Goal: Task Accomplishment & Management: Complete application form

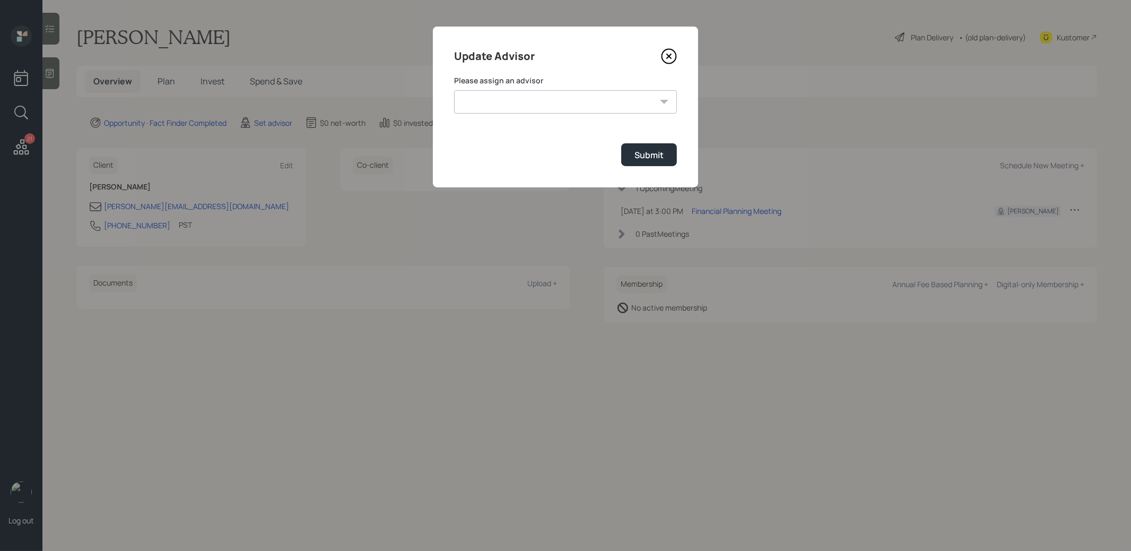
click at [566, 98] on select "[PERSON_NAME] [PERSON_NAME] [PERSON_NAME] [PERSON_NAME] End [PERSON_NAME] [PERS…" at bounding box center [565, 101] width 223 height 23
select select "8b79112e-3cfb-44f9-89e7-15267fe946c1"
click at [454, 90] on select "[PERSON_NAME] [PERSON_NAME] [PERSON_NAME] [PERSON_NAME] End [PERSON_NAME] [PERS…" at bounding box center [565, 101] width 223 height 23
click at [645, 154] on div "Submit" at bounding box center [649, 155] width 29 height 12
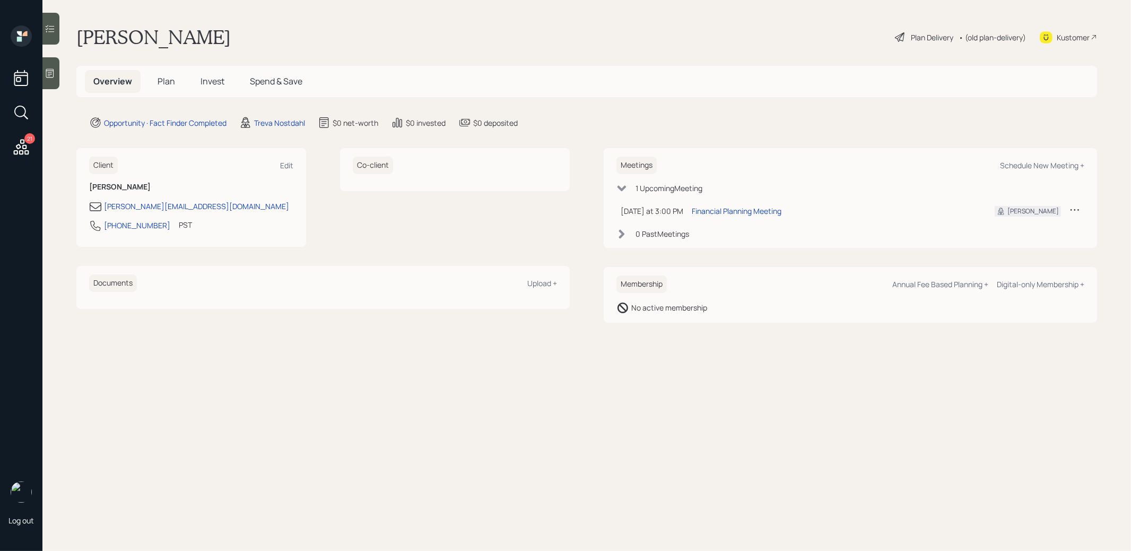
click at [53, 74] on icon at bounding box center [50, 73] width 11 height 11
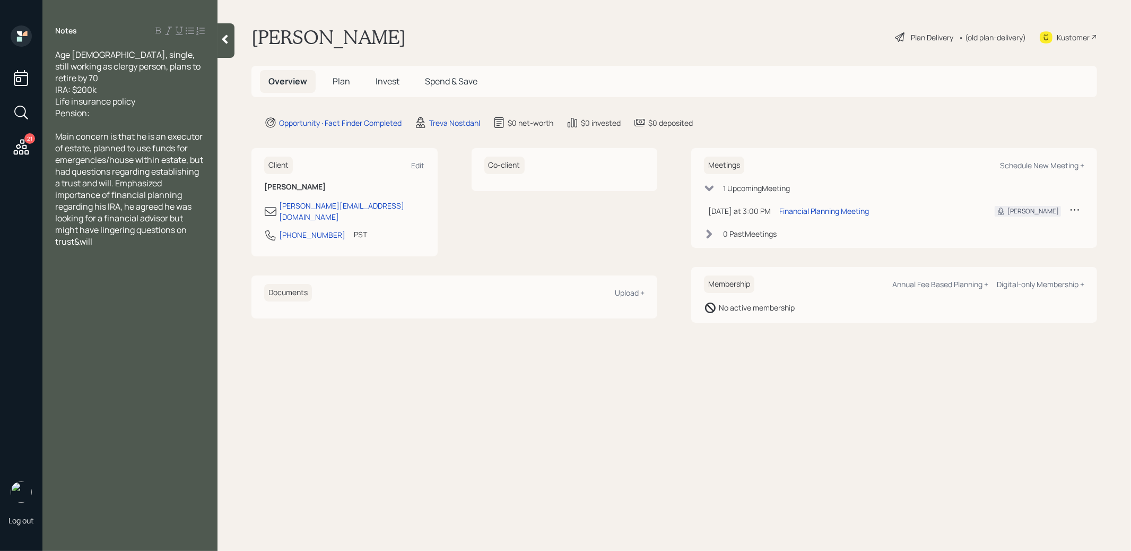
click at [339, 80] on span "Plan" at bounding box center [342, 81] width 18 height 12
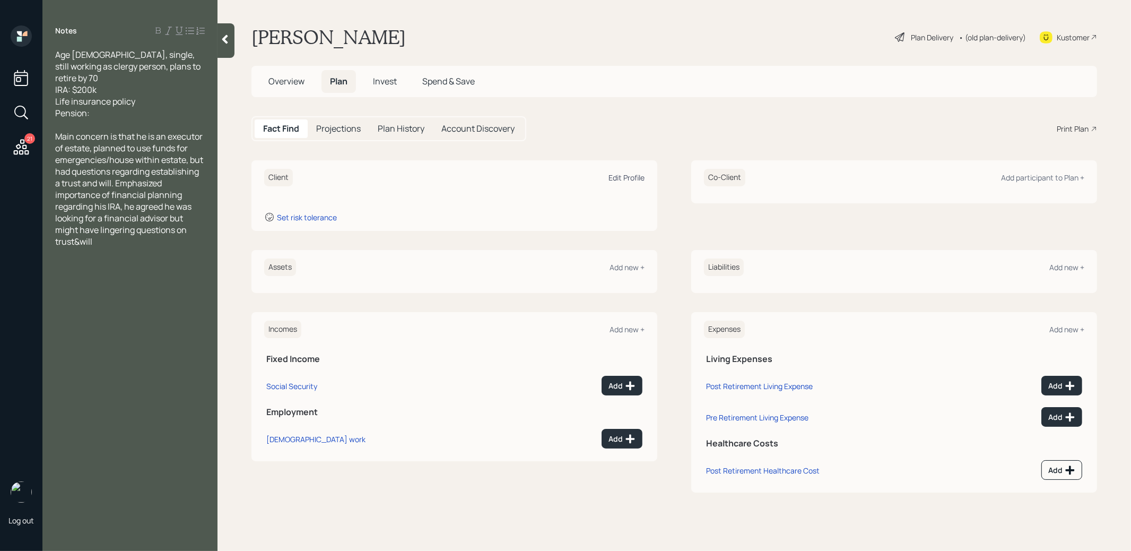
click at [626, 178] on div "Edit Profile" at bounding box center [627, 177] width 36 height 10
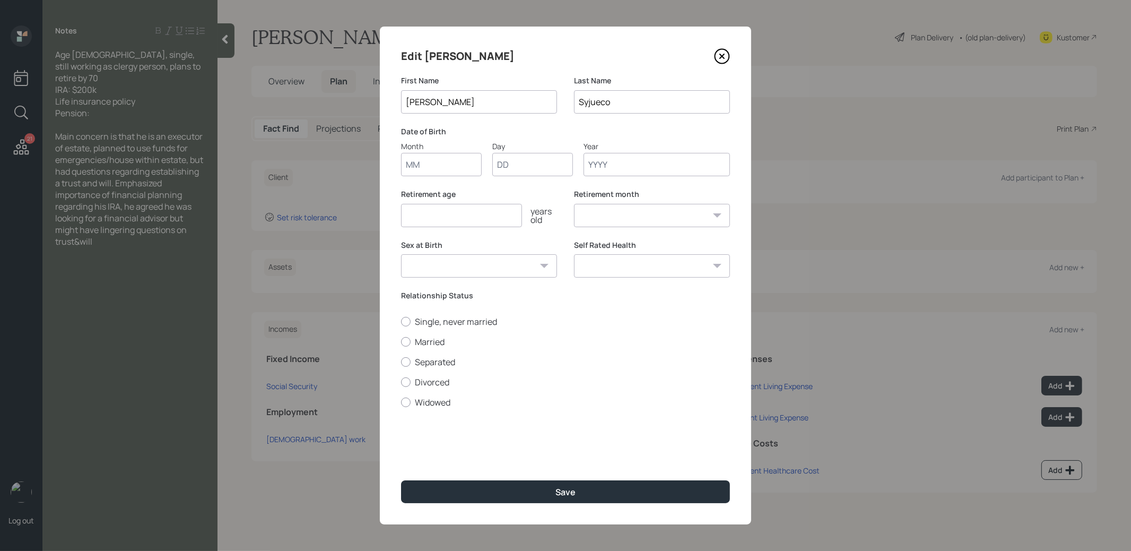
click at [431, 163] on input "Month" at bounding box center [441, 164] width 81 height 23
type input "01"
type input "1964"
select select "1"
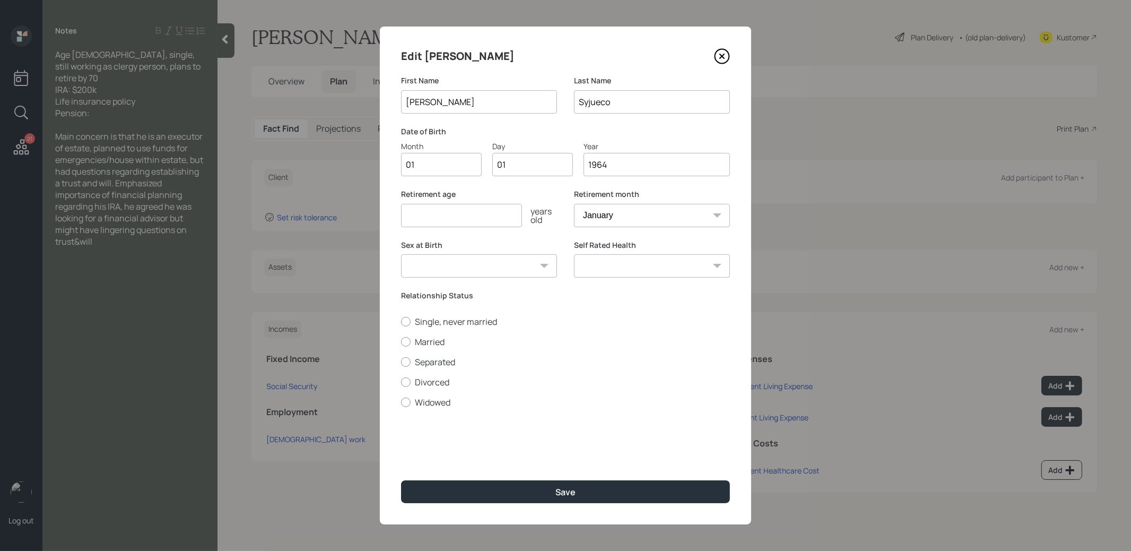
type input "1964"
click at [434, 215] on input "number" at bounding box center [461, 215] width 121 height 23
type input "6"
type input "70"
click at [493, 496] on button "Save" at bounding box center [565, 491] width 329 height 23
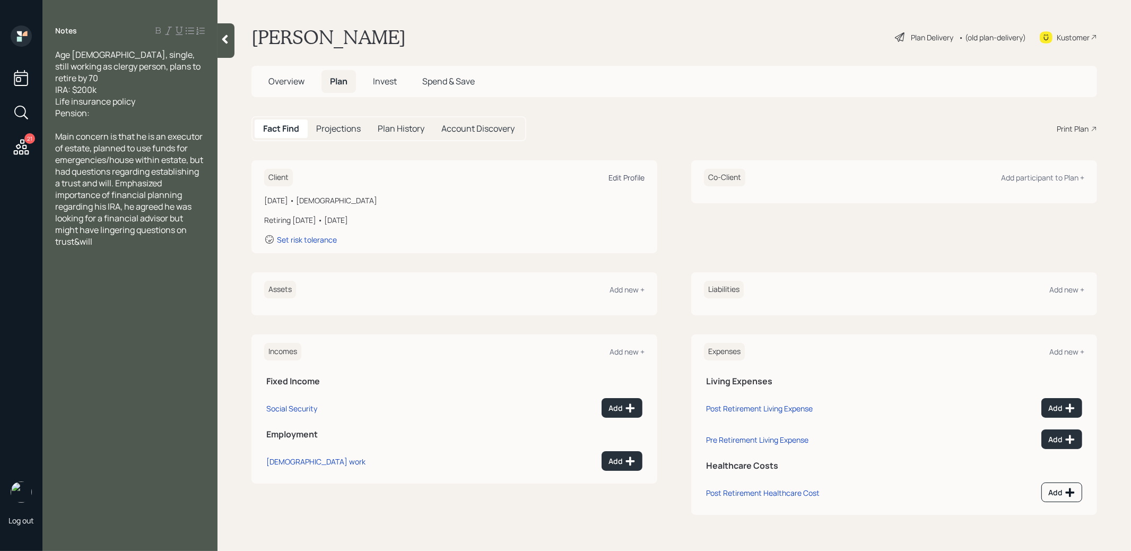
click at [624, 176] on div "Edit Profile" at bounding box center [627, 177] width 36 height 10
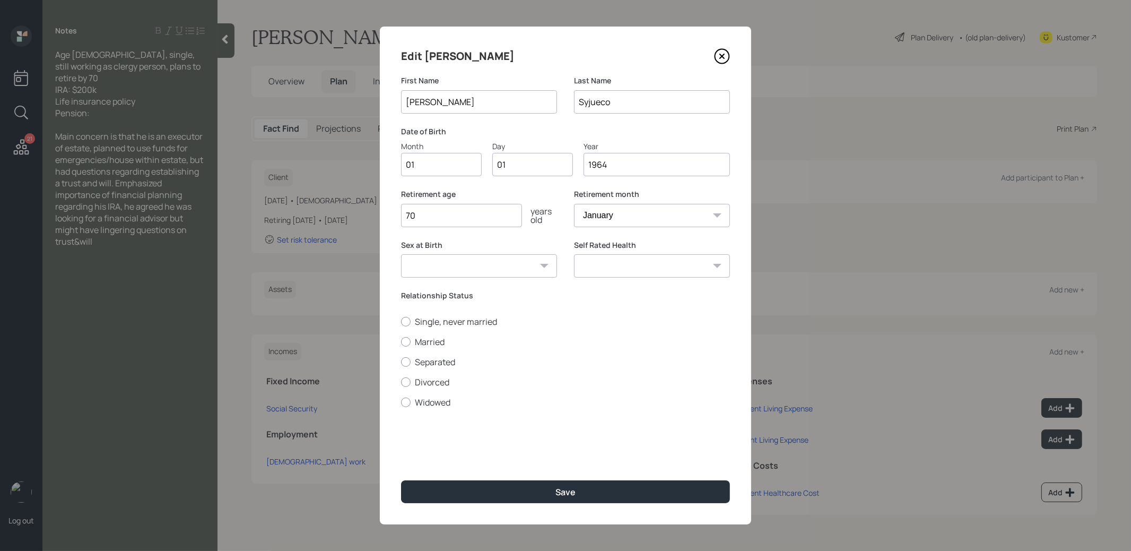
click at [722, 54] on icon at bounding box center [722, 56] width 16 height 16
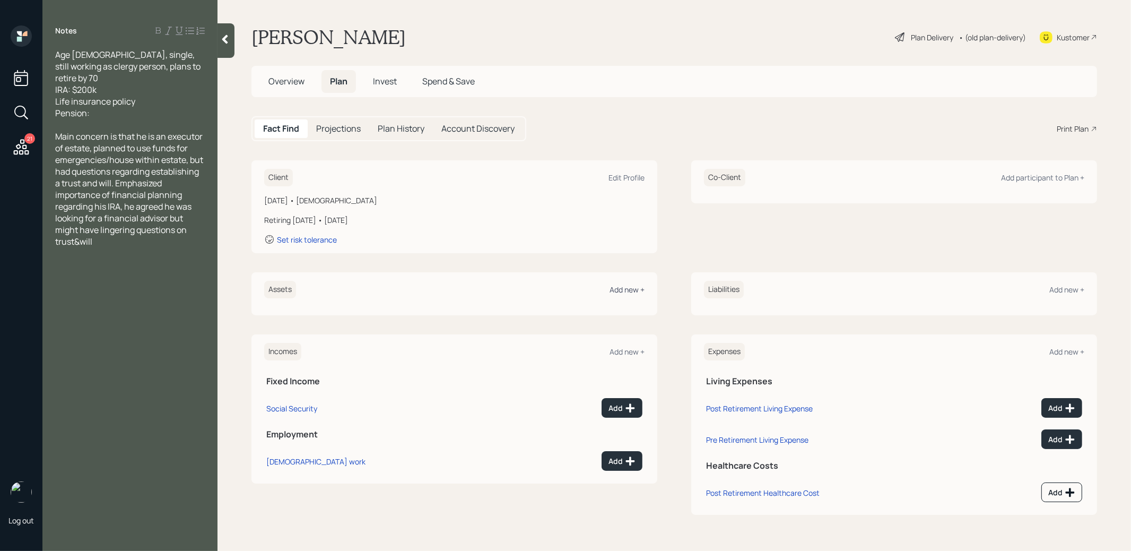
click at [620, 290] on div "Add new +" at bounding box center [627, 289] width 35 height 10
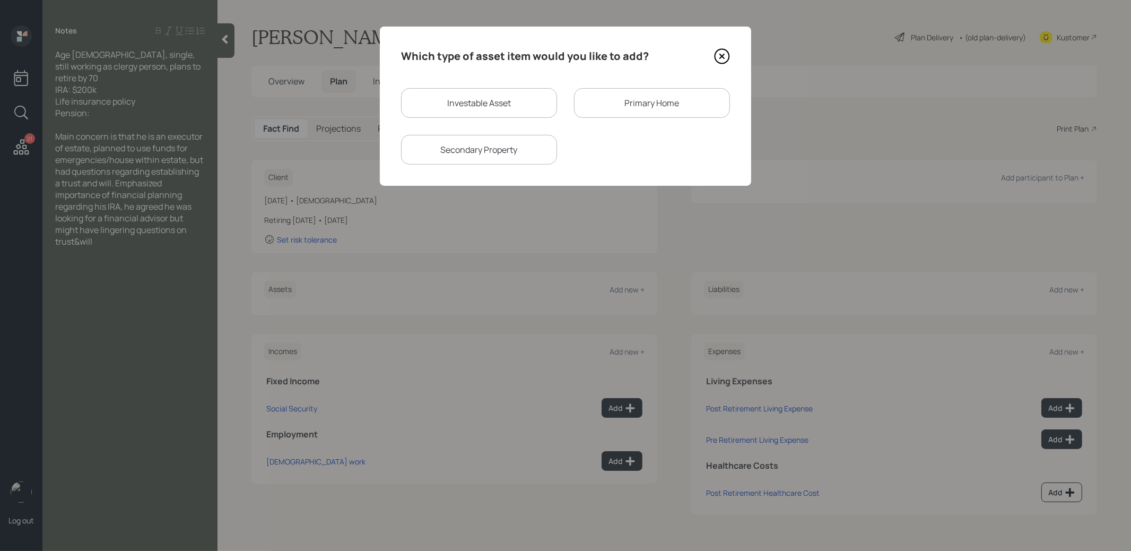
click at [514, 107] on div "Investable Asset" at bounding box center [479, 103] width 156 height 30
select select "taxable"
select select "balanced"
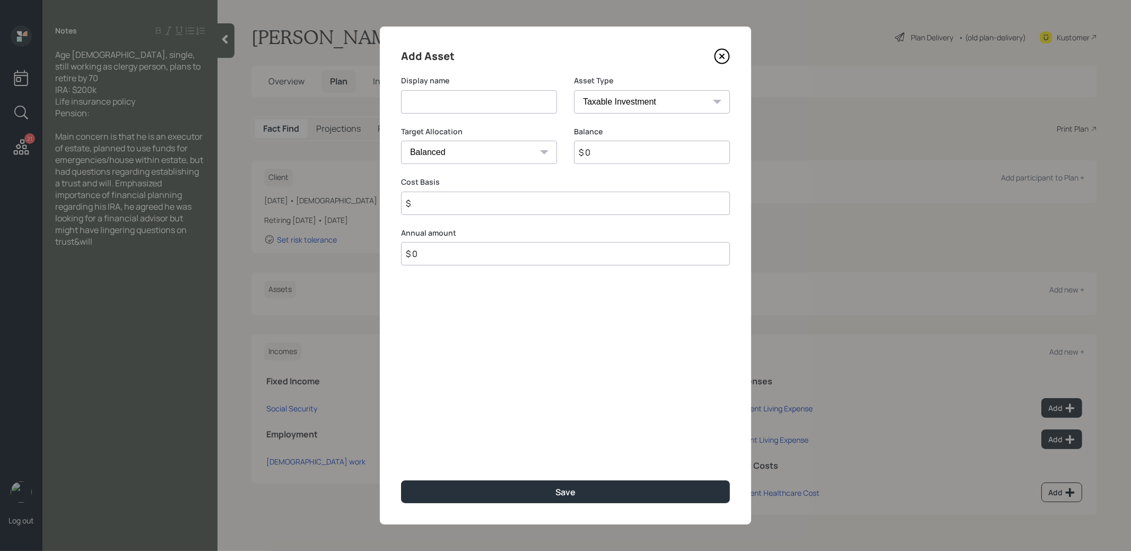
click at [505, 109] on input at bounding box center [479, 101] width 156 height 23
type input "IRA"
click at [617, 102] on select "SEP [PERSON_NAME] IRA 401(k) [PERSON_NAME] 401(k) 403(b) [PERSON_NAME] 403(b) 4…" at bounding box center [652, 101] width 156 height 23
select select "ira"
click at [574, 90] on select "SEP [PERSON_NAME] IRA 401(k) [PERSON_NAME] 401(k) 403(b) [PERSON_NAME] 403(b) 4…" at bounding box center [652, 101] width 156 height 23
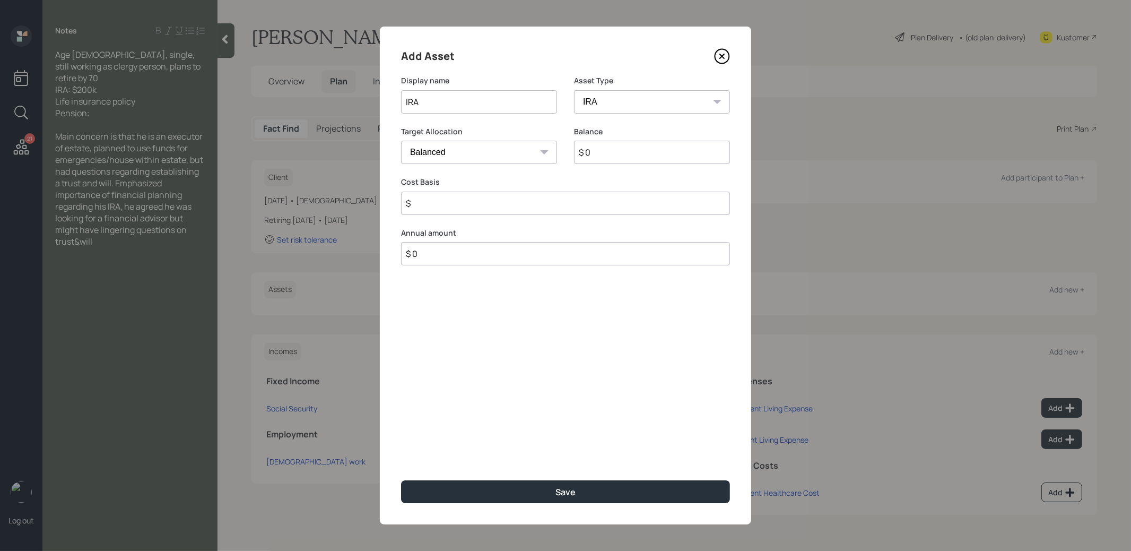
type input "$"
click at [600, 160] on input "$ 0" at bounding box center [652, 152] width 156 height 23
type input "$ 200,000"
click at [551, 201] on input "$" at bounding box center [565, 203] width 329 height 23
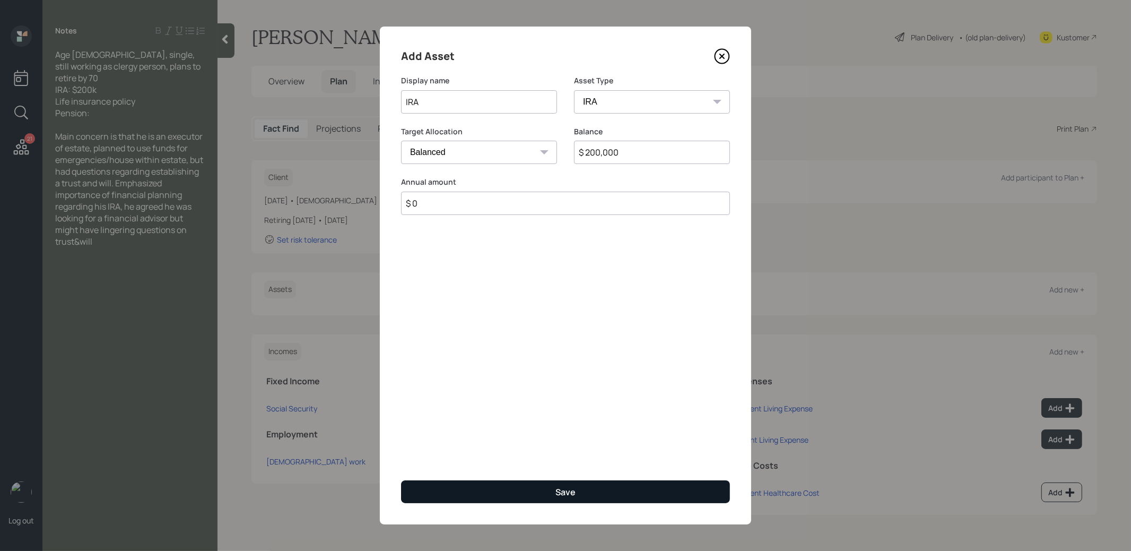
type input "$ 0"
click at [522, 493] on button "Save" at bounding box center [565, 491] width 329 height 23
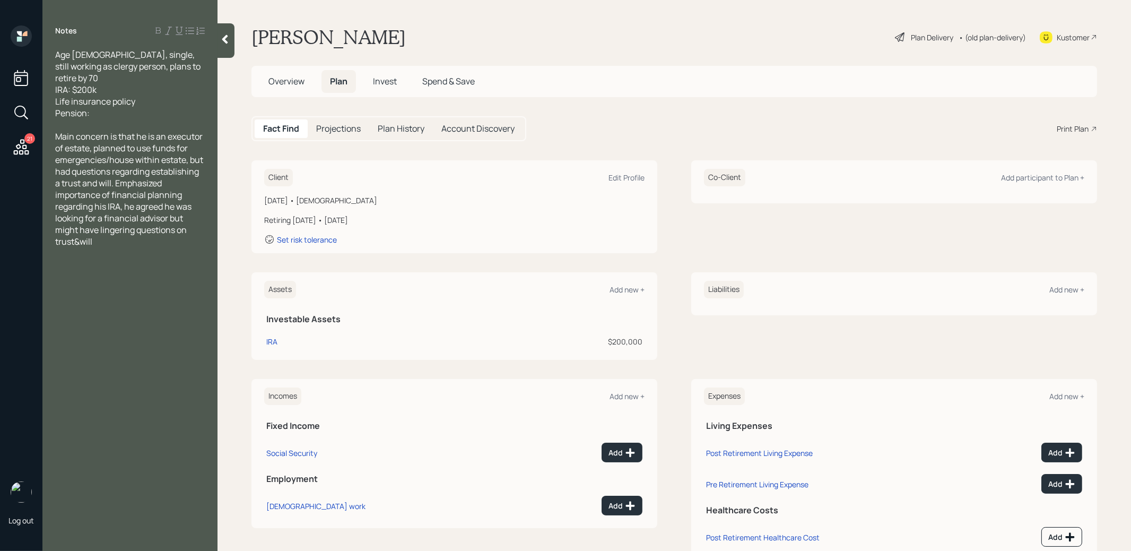
scroll to position [13, 0]
